Goal: Task Accomplishment & Management: Use online tool/utility

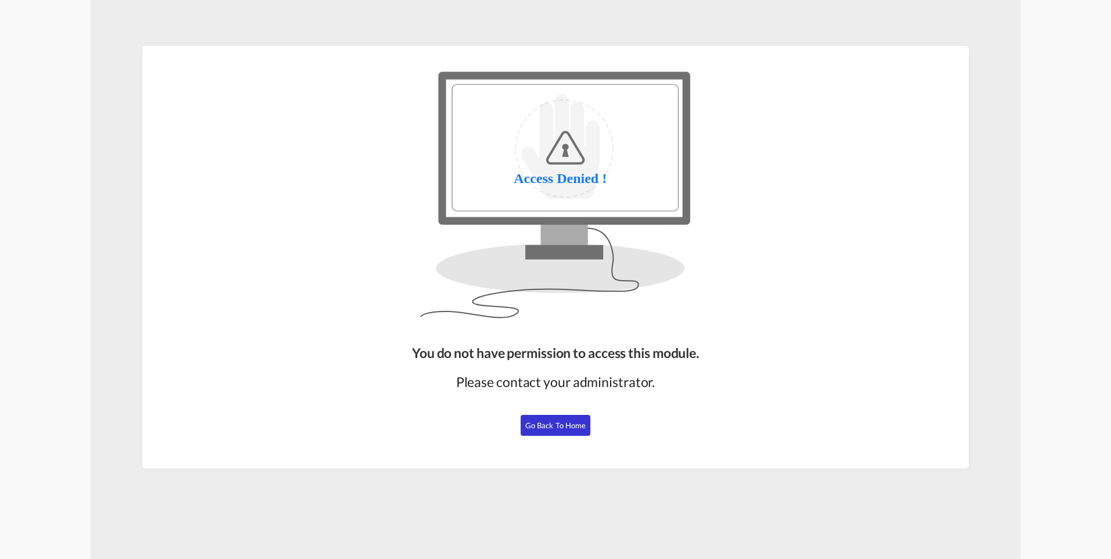
click at [547, 424] on span "Go Back to Home" at bounding box center [555, 425] width 61 height 9
